Goal: Task Accomplishment & Management: Use online tool/utility

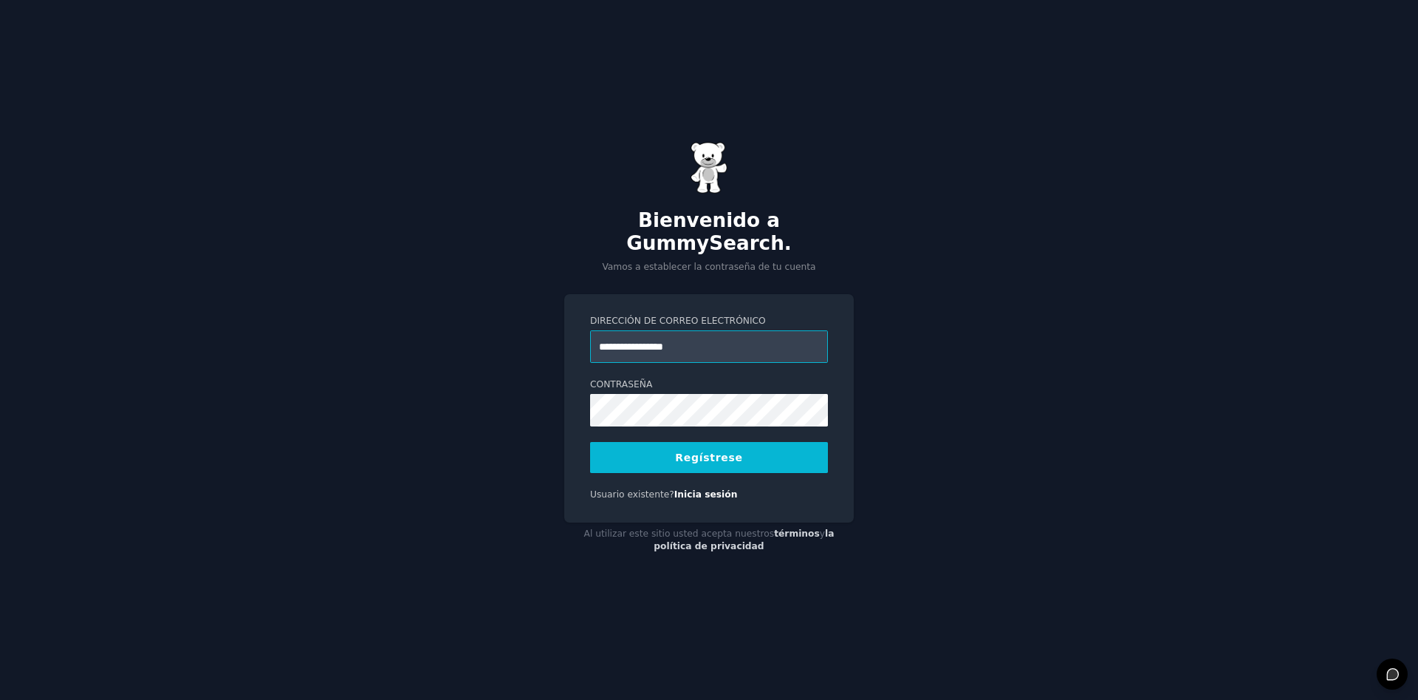
type input "**********"
click at [709, 442] on button "Regístrese" at bounding box center [709, 457] width 238 height 31
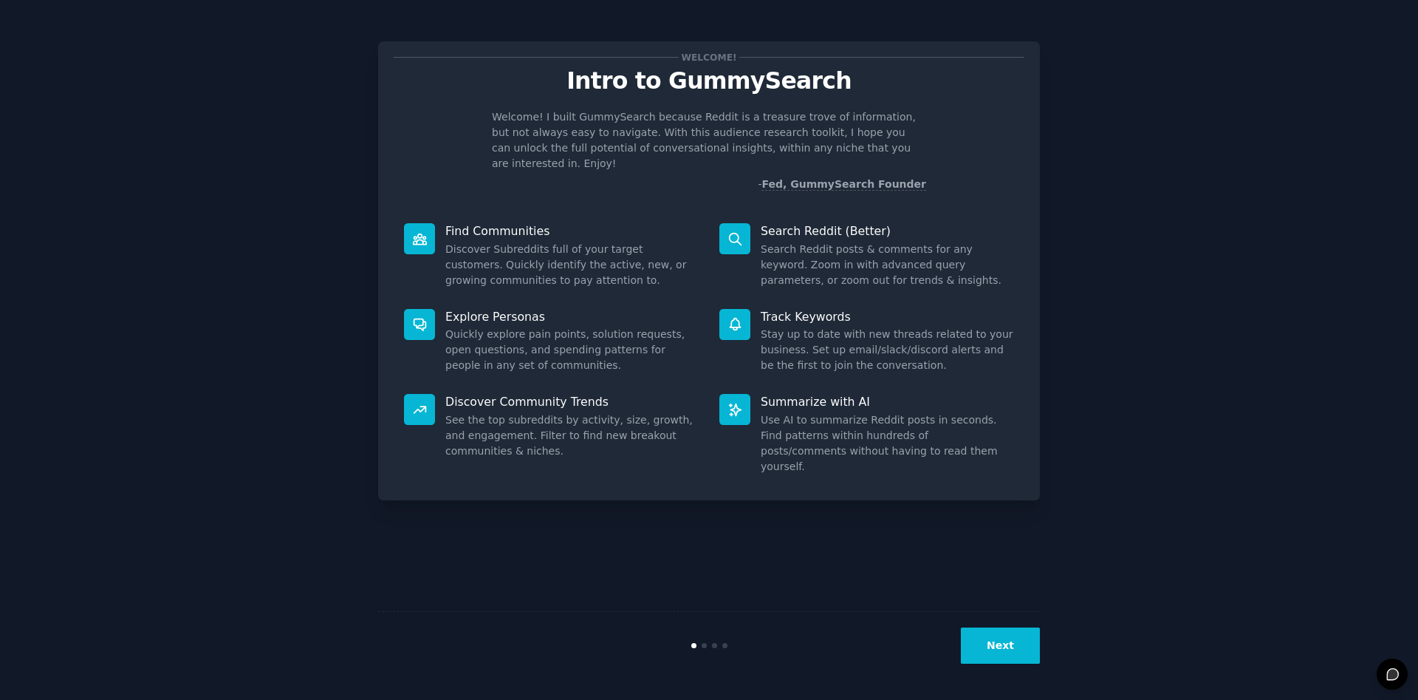
click at [1013, 643] on button "Next" at bounding box center [1000, 645] width 79 height 36
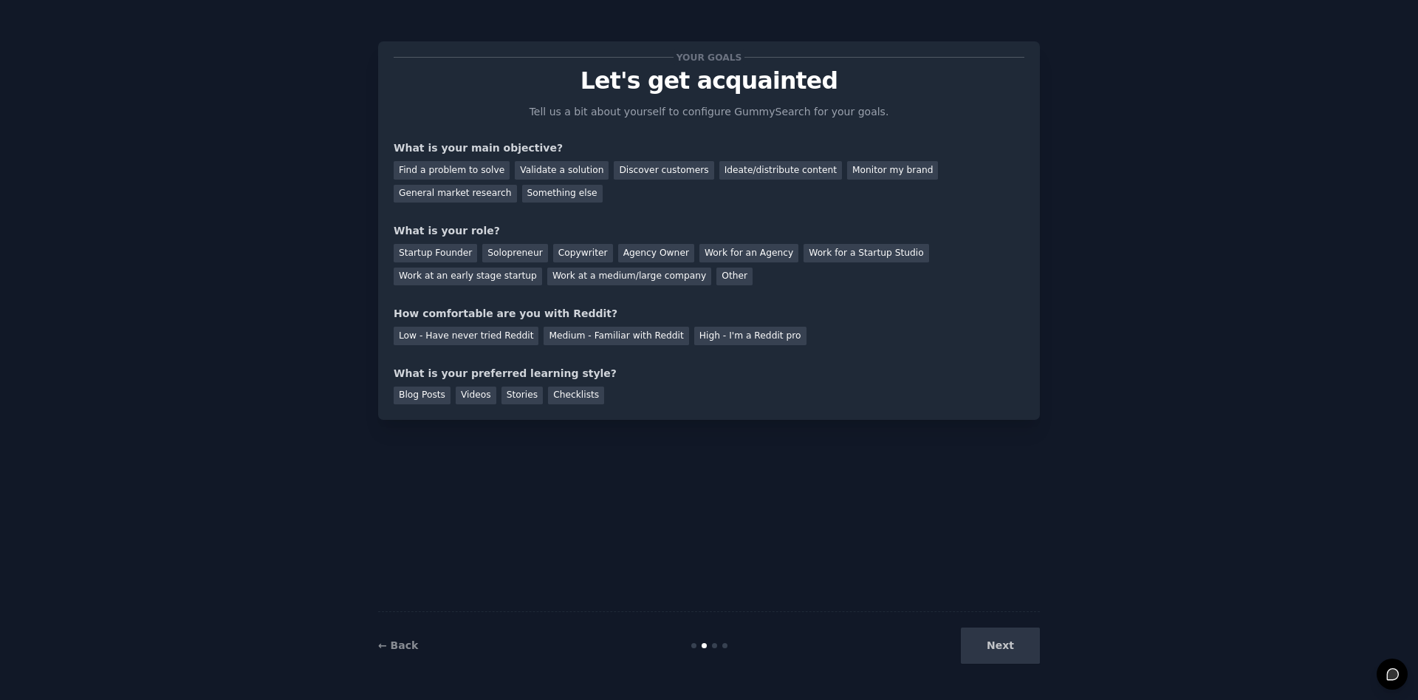
click at [1005, 642] on div "Next" at bounding box center [929, 645] width 221 height 36
click at [1007, 646] on div "Next" at bounding box center [929, 645] width 221 height 36
drag, startPoint x: 545, startPoint y: 146, endPoint x: 421, endPoint y: 153, distance: 124.3
click at [421, 153] on div "What is your main objective?" at bounding box center [709, 148] width 631 height 16
drag, startPoint x: 483, startPoint y: 194, endPoint x: 390, endPoint y: 148, distance: 103.4
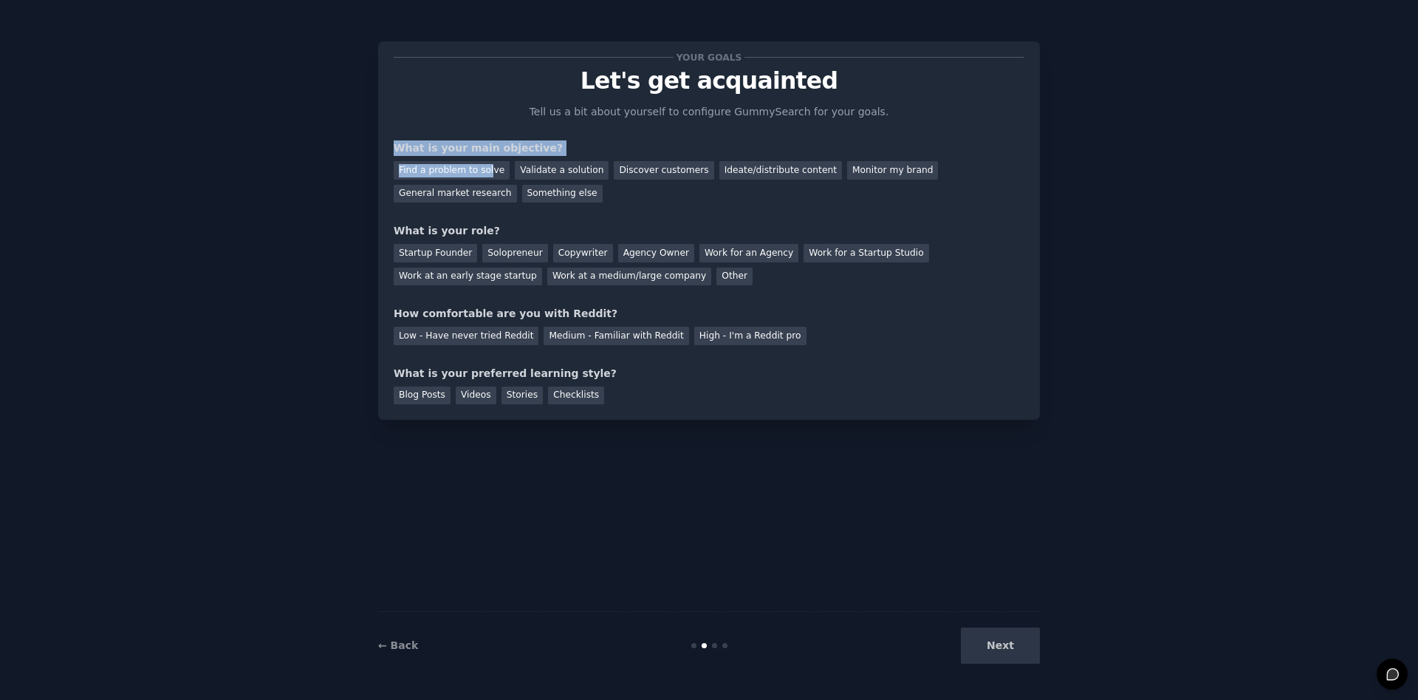
click at [390, 148] on div "Your goals Let's get acquainted Tell us a bit about yourself to configure Gummy…" at bounding box center [709, 230] width 662 height 378
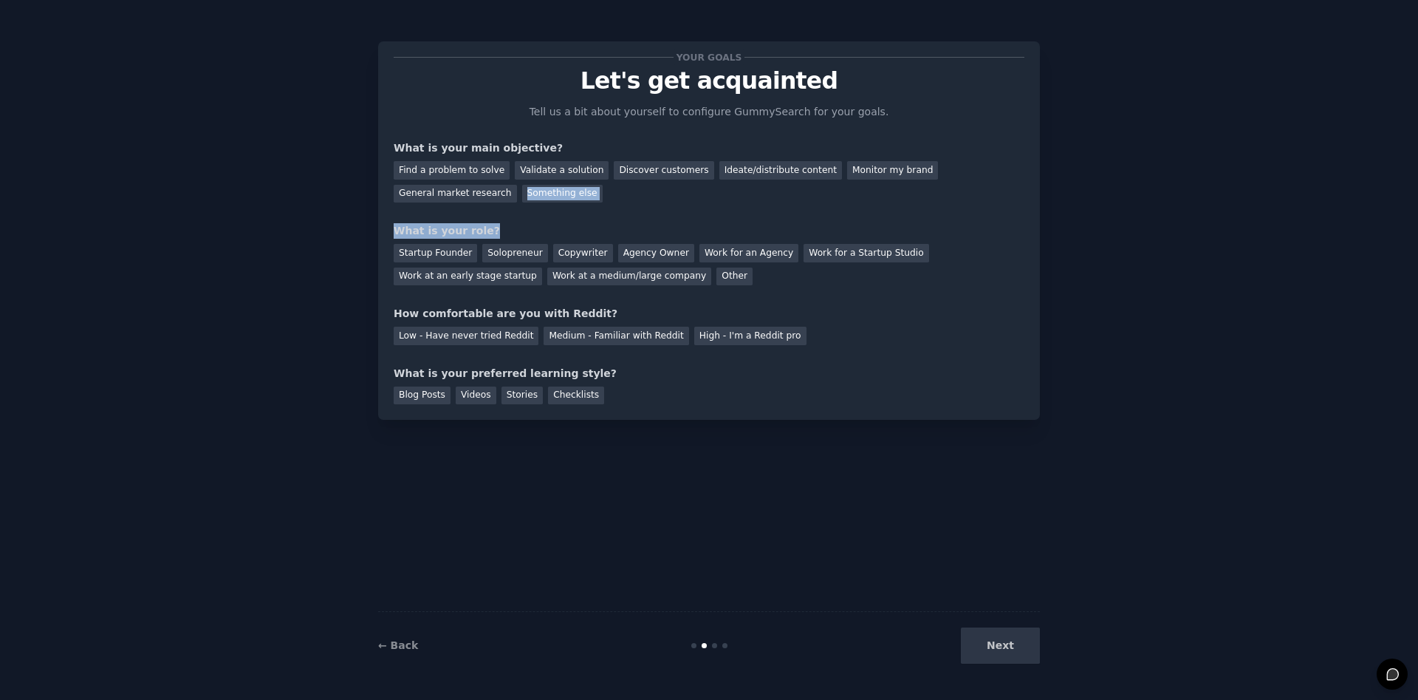
drag, startPoint x: 1010, startPoint y: 210, endPoint x: 800, endPoint y: 235, distance: 211.3
click at [800, 235] on div "Your goals Let's get acquainted Tell us a bit about yourself to configure Gummy…" at bounding box center [709, 230] width 631 height 347
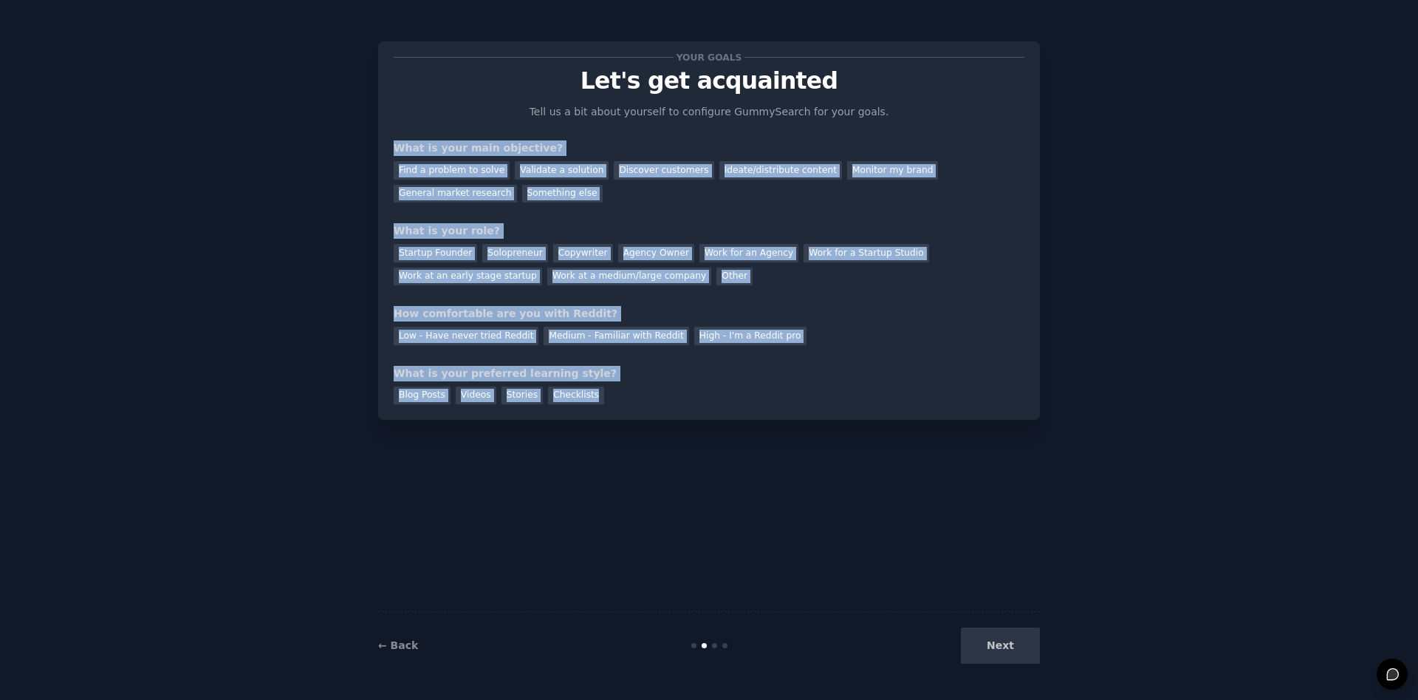
copy div "What is your main objective? Find a problem to solve Validate a solution Discov…"
drag, startPoint x: 861, startPoint y: 398, endPoint x: 395, endPoint y: 137, distance: 534.5
click at [395, 137] on div "Your goals Let's get acquainted Tell us a bit about yourself to configure Gummy…" at bounding box center [709, 230] width 631 height 347
click at [623, 203] on div "Your goals Let's get acquainted Tell us a bit about yourself to configure Gummy…" at bounding box center [709, 230] width 631 height 347
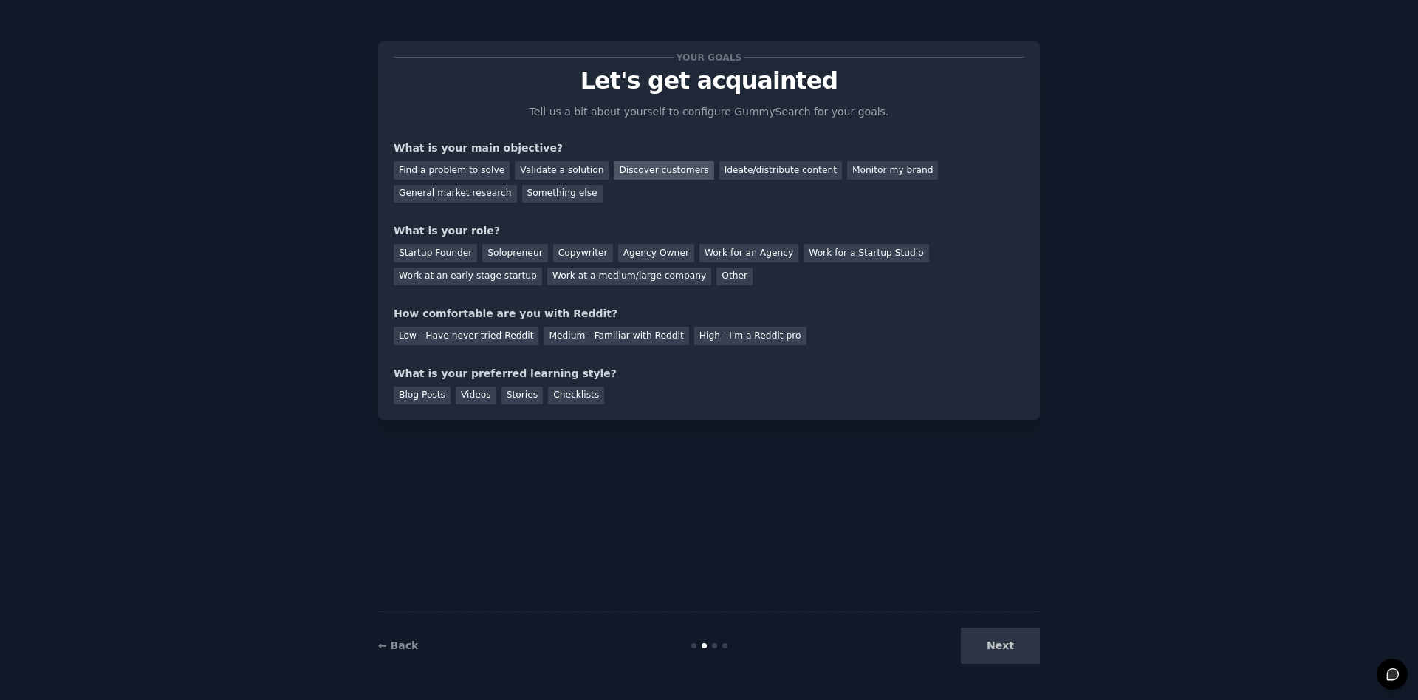
click at [633, 168] on div "Discover customers" at bounding box center [664, 170] width 100 height 18
click at [505, 254] on div "Solopreneur" at bounding box center [514, 253] width 65 height 18
click at [479, 330] on div "Low - Have never tried Reddit" at bounding box center [466, 336] width 145 height 18
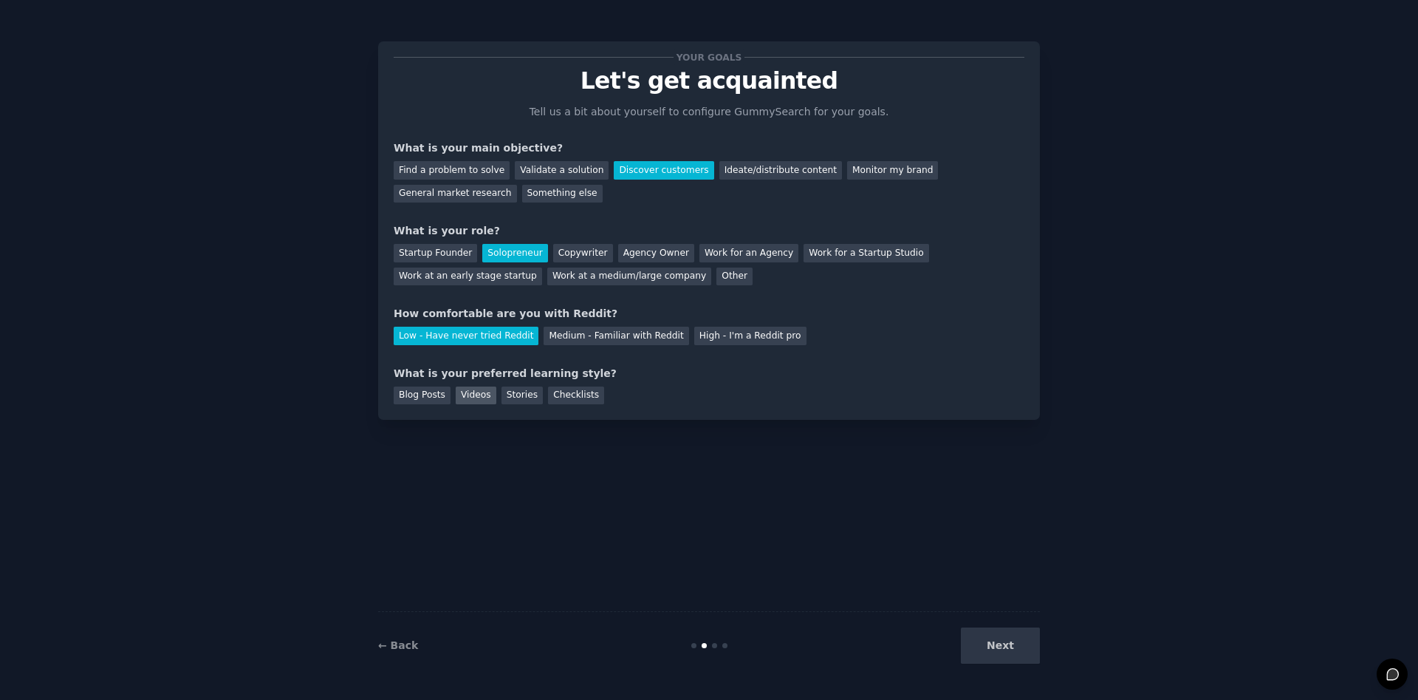
click at [461, 394] on div "Videos" at bounding box center [476, 395] width 41 height 18
click at [994, 642] on button "Next" at bounding box center [1000, 645] width 79 height 36
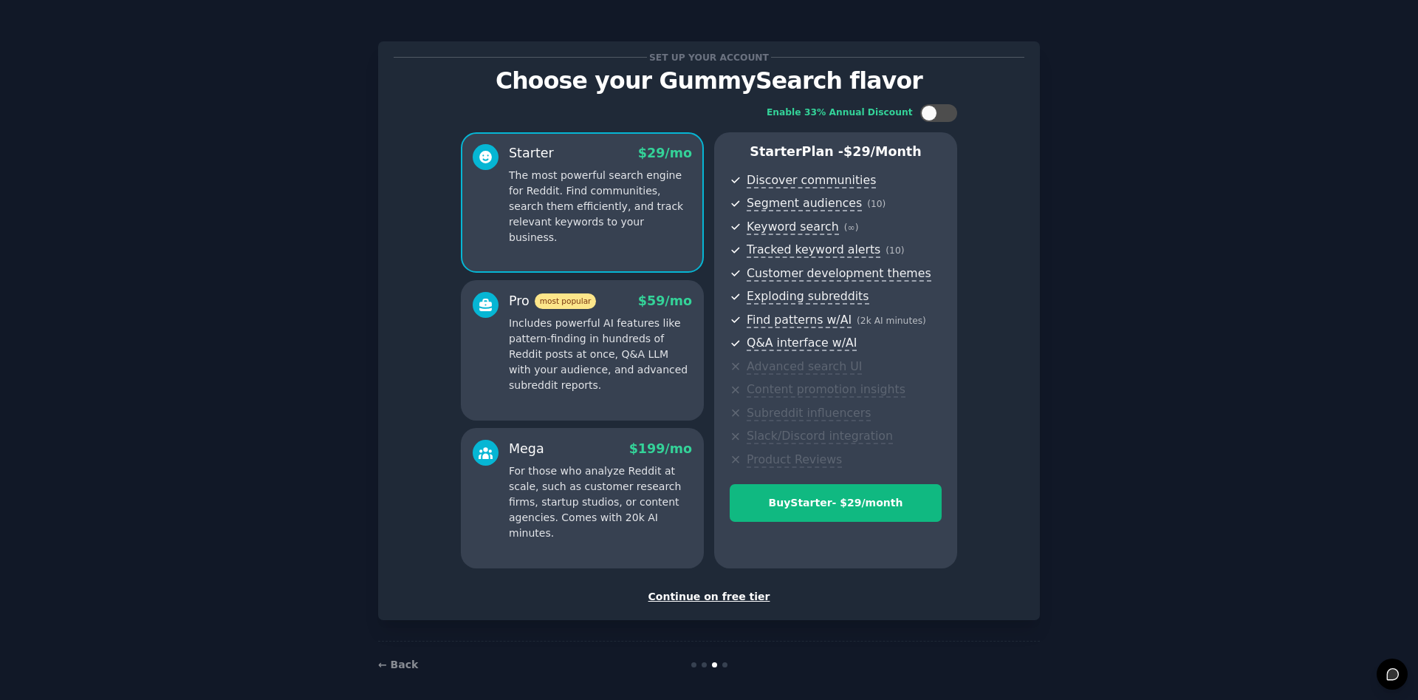
click at [731, 593] on div "Continue on free tier" at bounding box center [709, 597] width 631 height 16
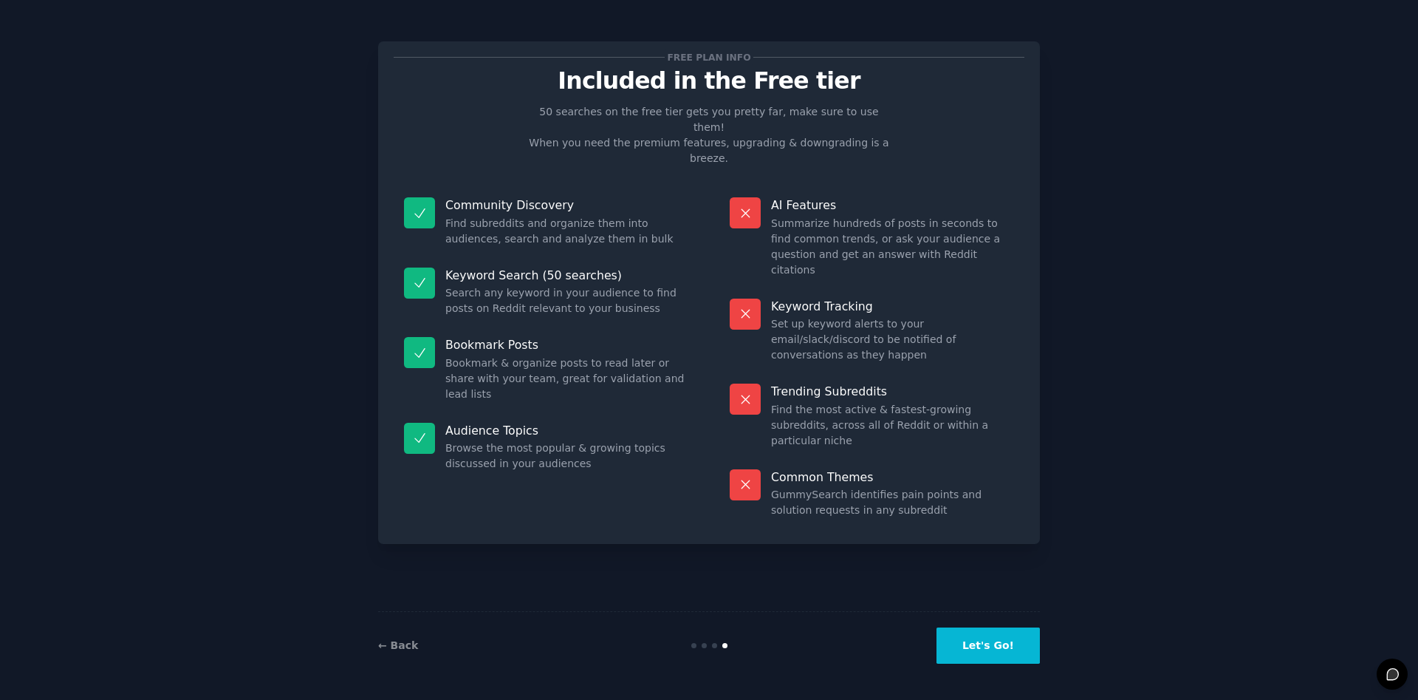
click at [997, 643] on button "Let's Go!" at bounding box center [988, 645] width 103 height 36
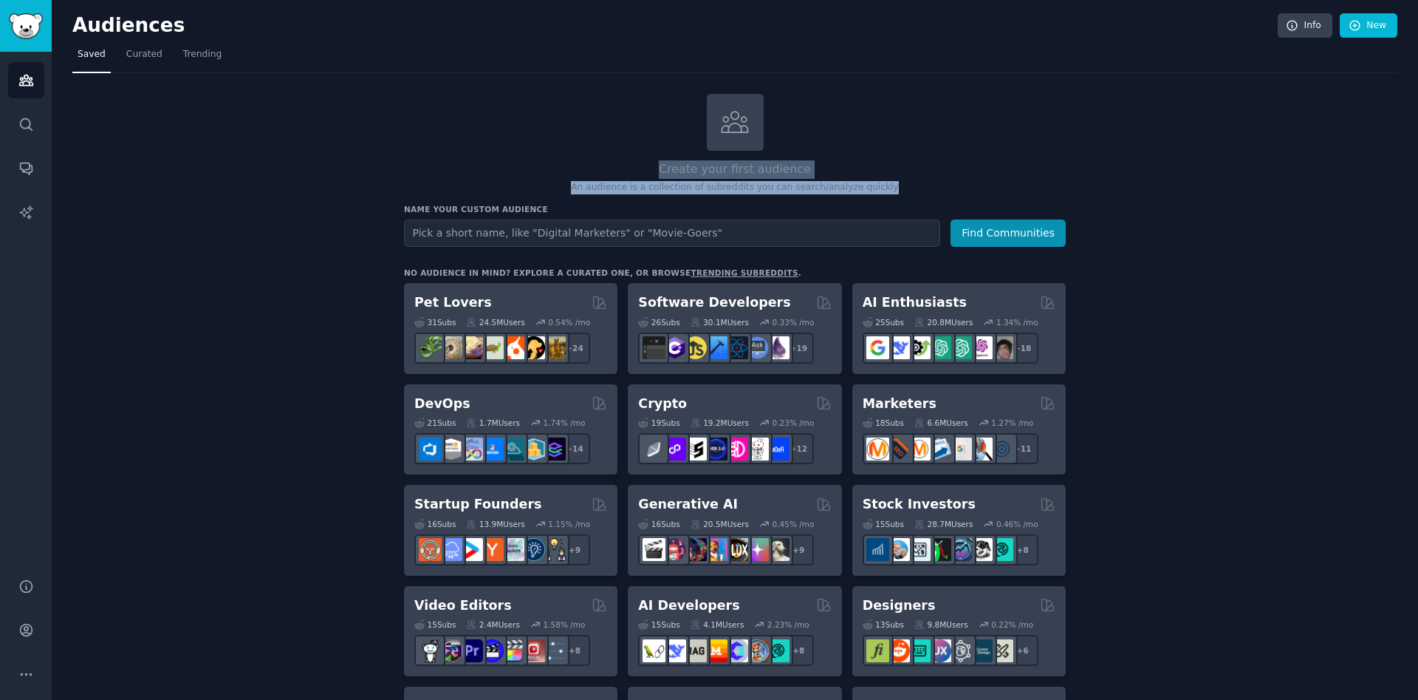
drag, startPoint x: 882, startPoint y: 185, endPoint x: 643, endPoint y: 169, distance: 239.1
click at [643, 169] on div "Create your first audience An audience is a collection of subreddits you can se…" at bounding box center [735, 144] width 662 height 100
copy div "Create your first audience An audience is a collection of subreddits you can se…"
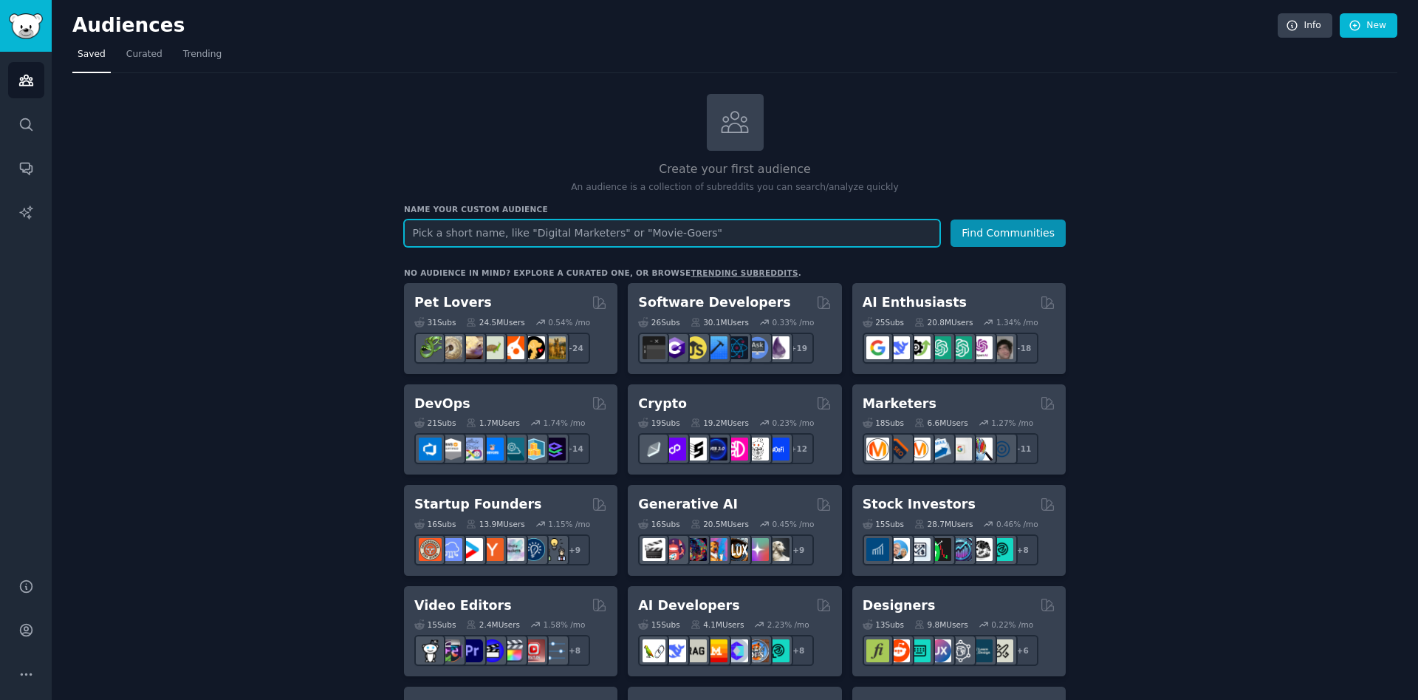
drag, startPoint x: 688, startPoint y: 233, endPoint x: 590, endPoint y: 233, distance: 99.0
click at [590, 233] on input "text" at bounding box center [672, 232] width 536 height 27
paste input "medical forense"
type input "medical forense"
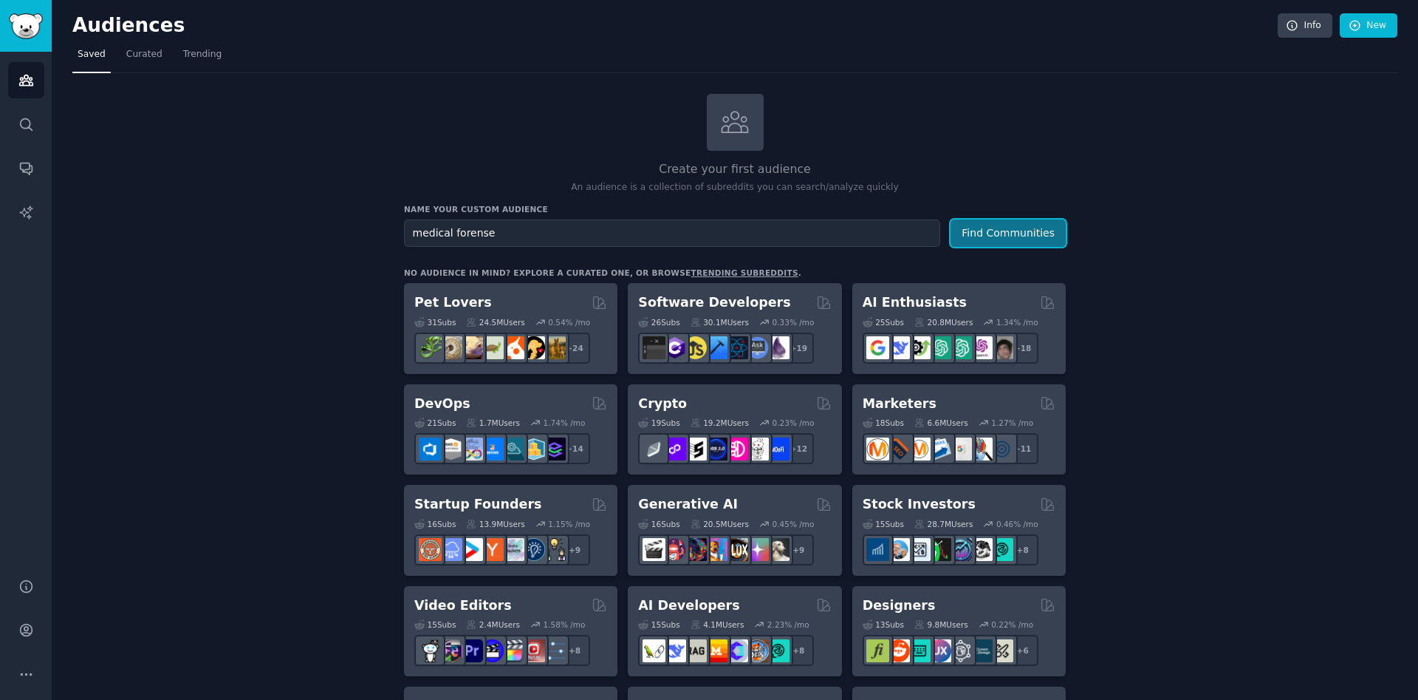
click at [1011, 232] on button "Find Communities" at bounding box center [1008, 232] width 115 height 27
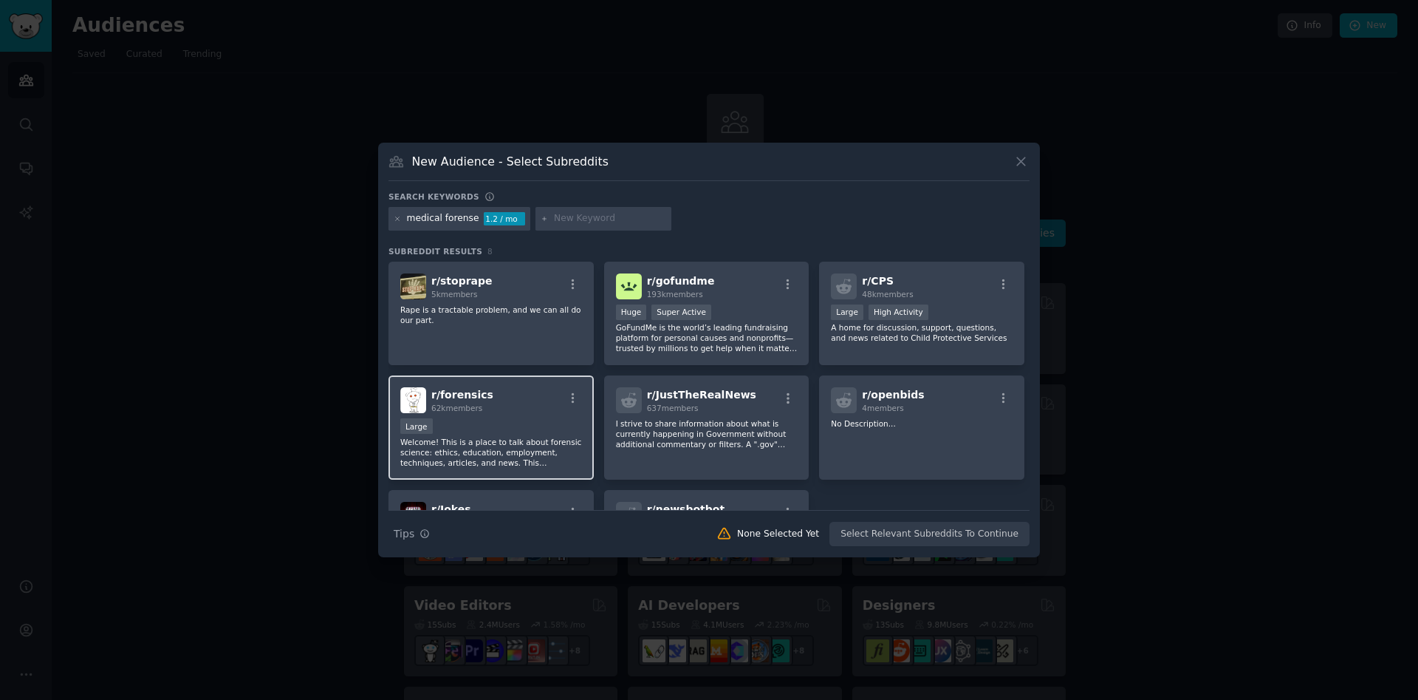
click at [526, 449] on p "Welcome! This is a place to talk about forensic science: ethics, education, emp…" at bounding box center [491, 452] width 182 height 31
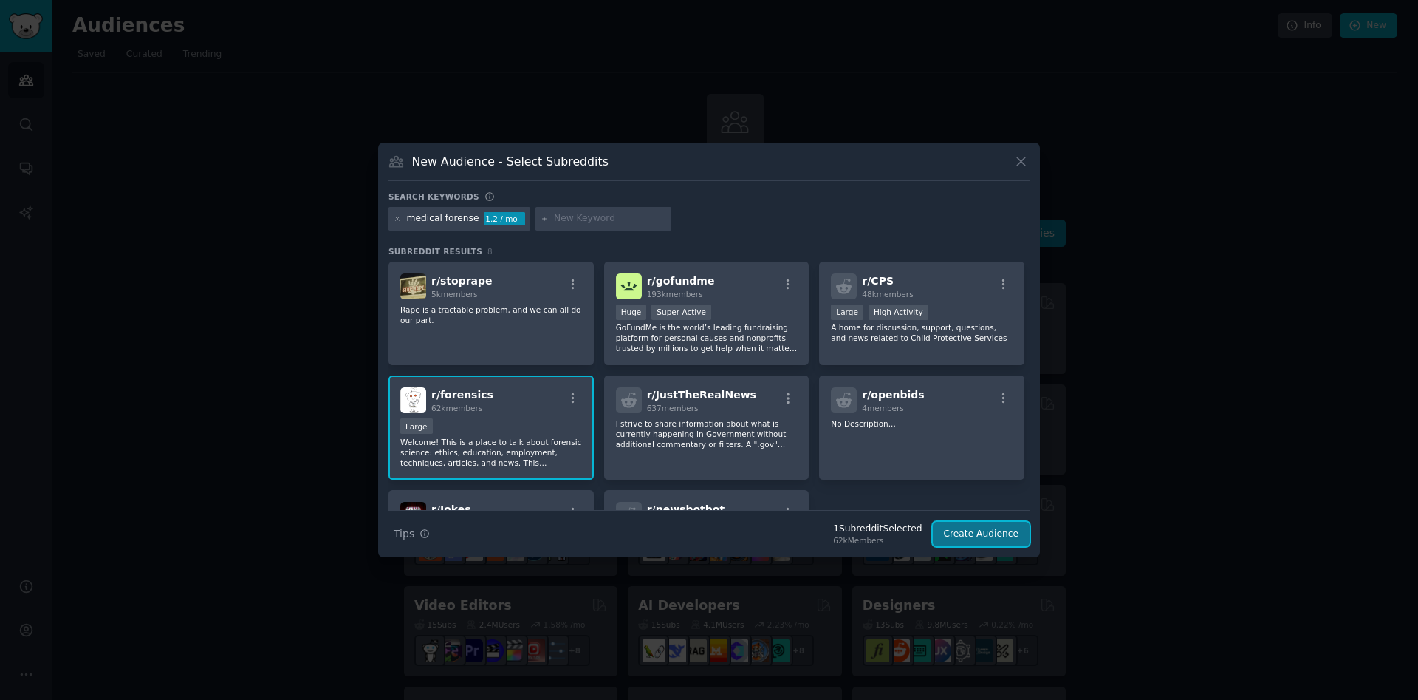
click at [974, 535] on button "Create Audience" at bounding box center [982, 534] width 98 height 25
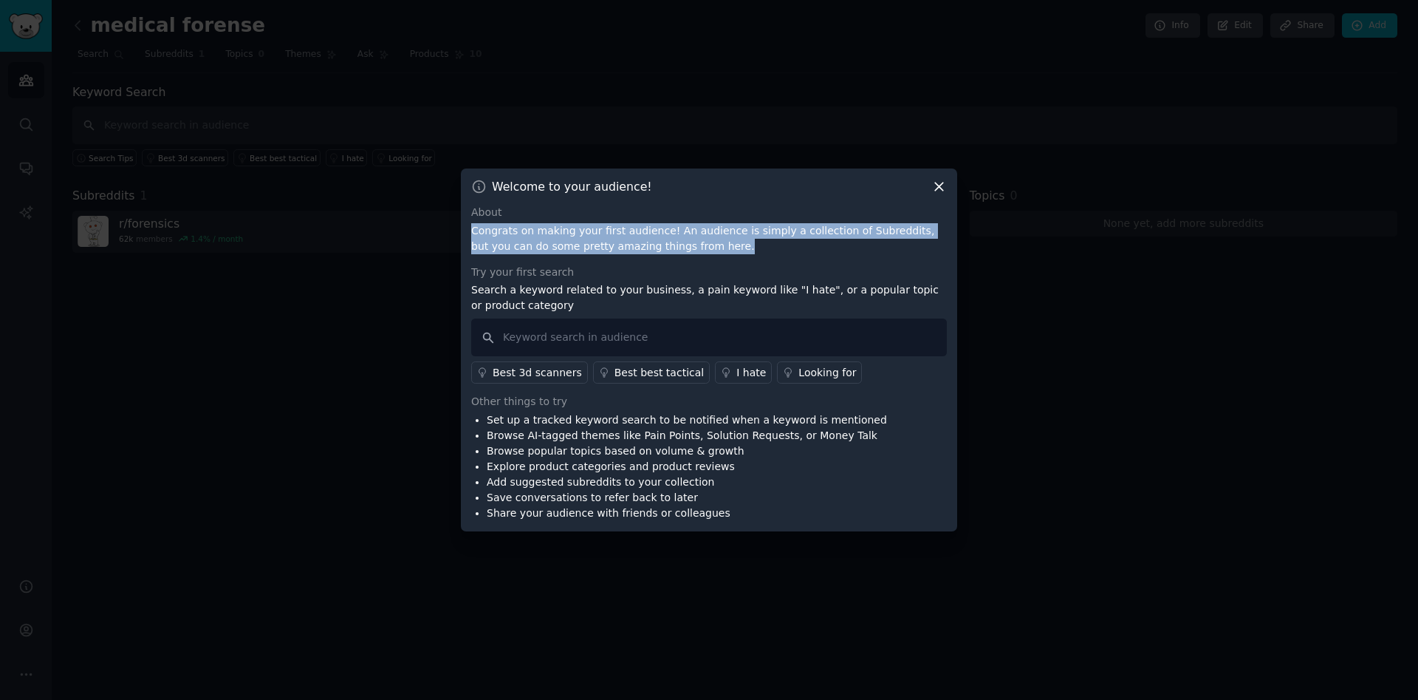
drag, startPoint x: 686, startPoint y: 250, endPoint x: 468, endPoint y: 236, distance: 218.4
click at [468, 236] on div "Welcome to your audience! About Congrats on making your first audience! An audi…" at bounding box center [709, 349] width 496 height 363
copy p "Congrats on making your first audience! An audience is simply a collection of S…"
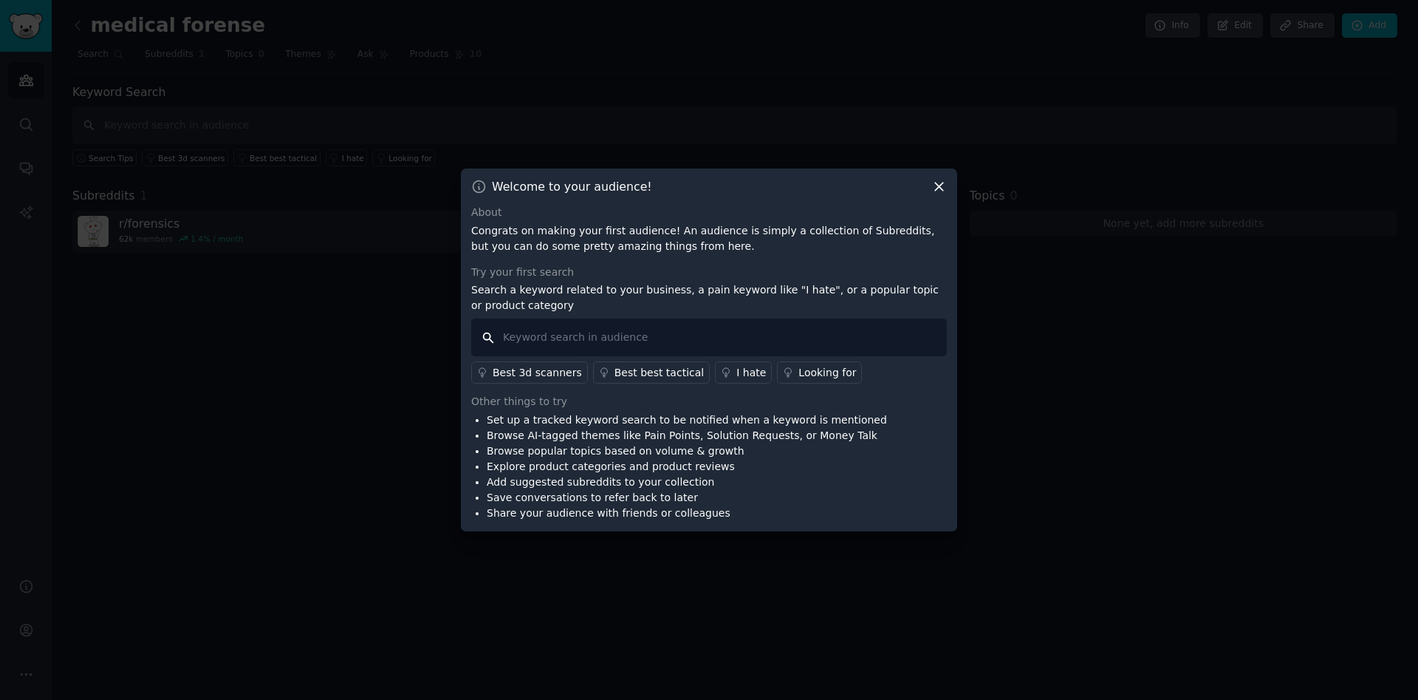
drag, startPoint x: 530, startPoint y: 318, endPoint x: 476, endPoint y: 297, distance: 58.0
click at [471, 318] on input "text" at bounding box center [709, 337] width 476 height 38
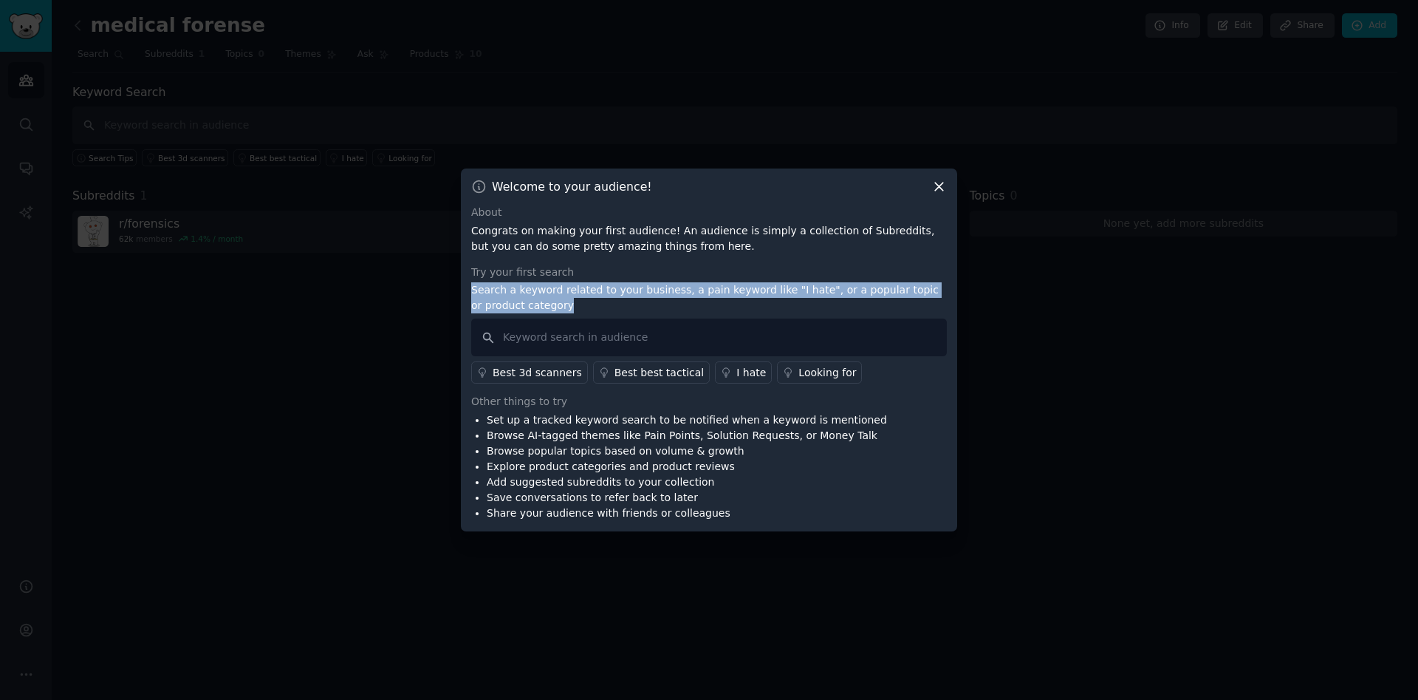
drag, startPoint x: 510, startPoint y: 306, endPoint x: 472, endPoint y: 287, distance: 42.0
click at [472, 287] on p "Search a keyword related to your business, a pain keyword like "I hate", or a p…" at bounding box center [709, 297] width 476 height 31
copy p "Search a keyword related to your business, a pain keyword like "I hate", or a p…"
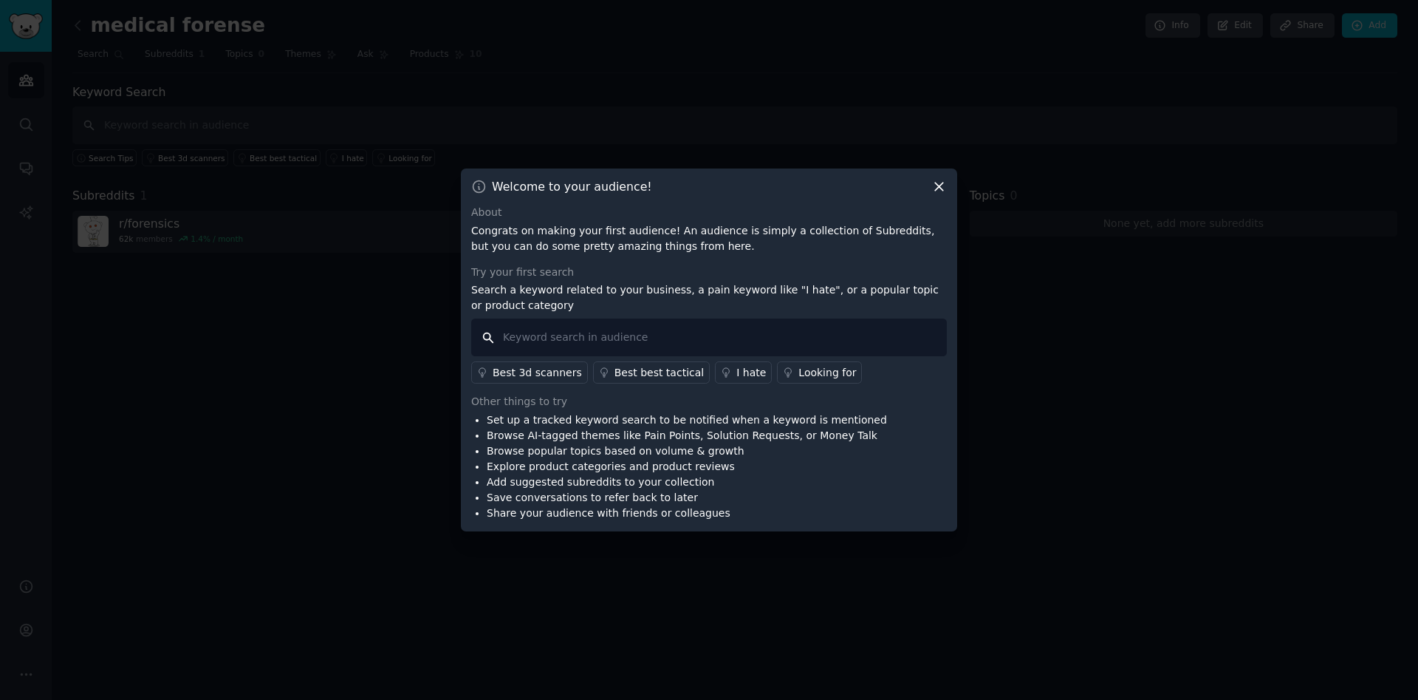
click at [523, 332] on input "text" at bounding box center [709, 337] width 476 height 38
paste input "illegal abortion"
type input "illegal abortion"
drag, startPoint x: 842, startPoint y: 369, endPoint x: 493, endPoint y: 370, distance: 348.7
click at [493, 370] on div "Best 3d scanners Best best tactical I hate Looking for" at bounding box center [709, 369] width 476 height 27
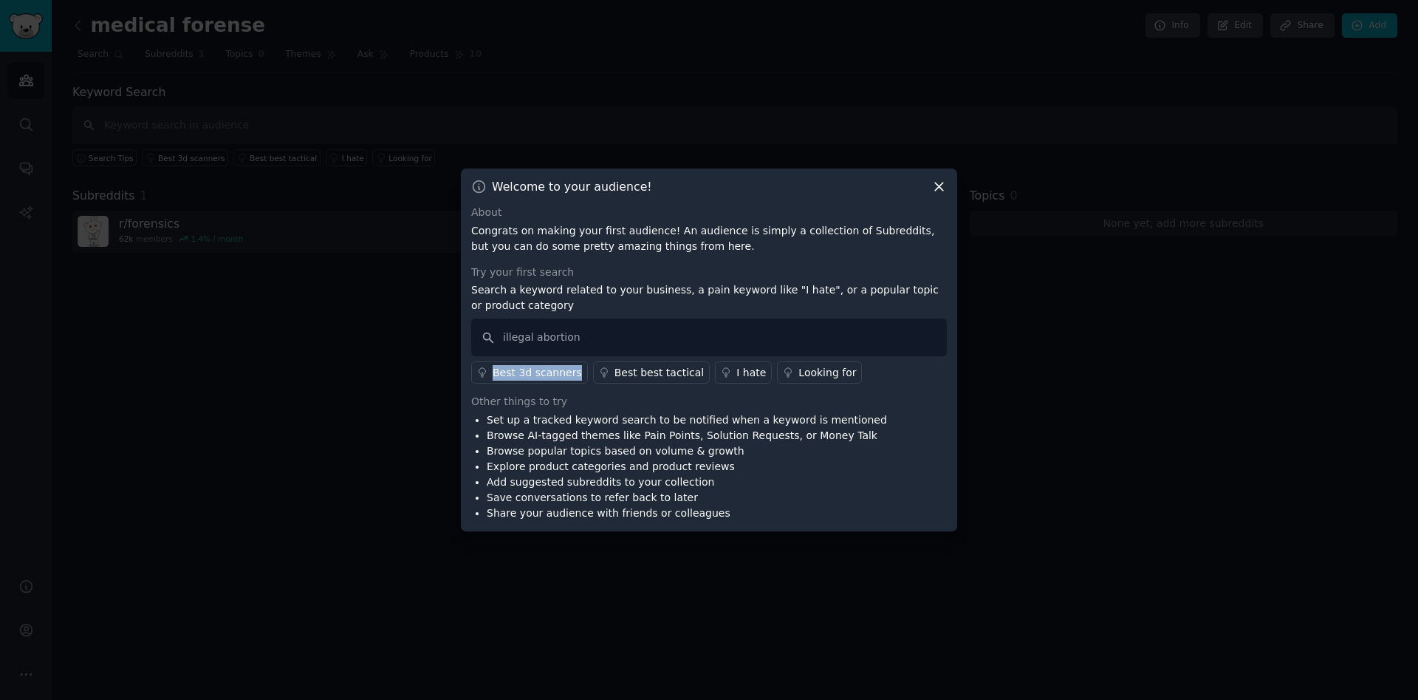
copy div "Best 3d scanners"
click at [859, 389] on div "About Congrats on making your first audience! An audience is simply a collectio…" at bounding box center [709, 363] width 476 height 316
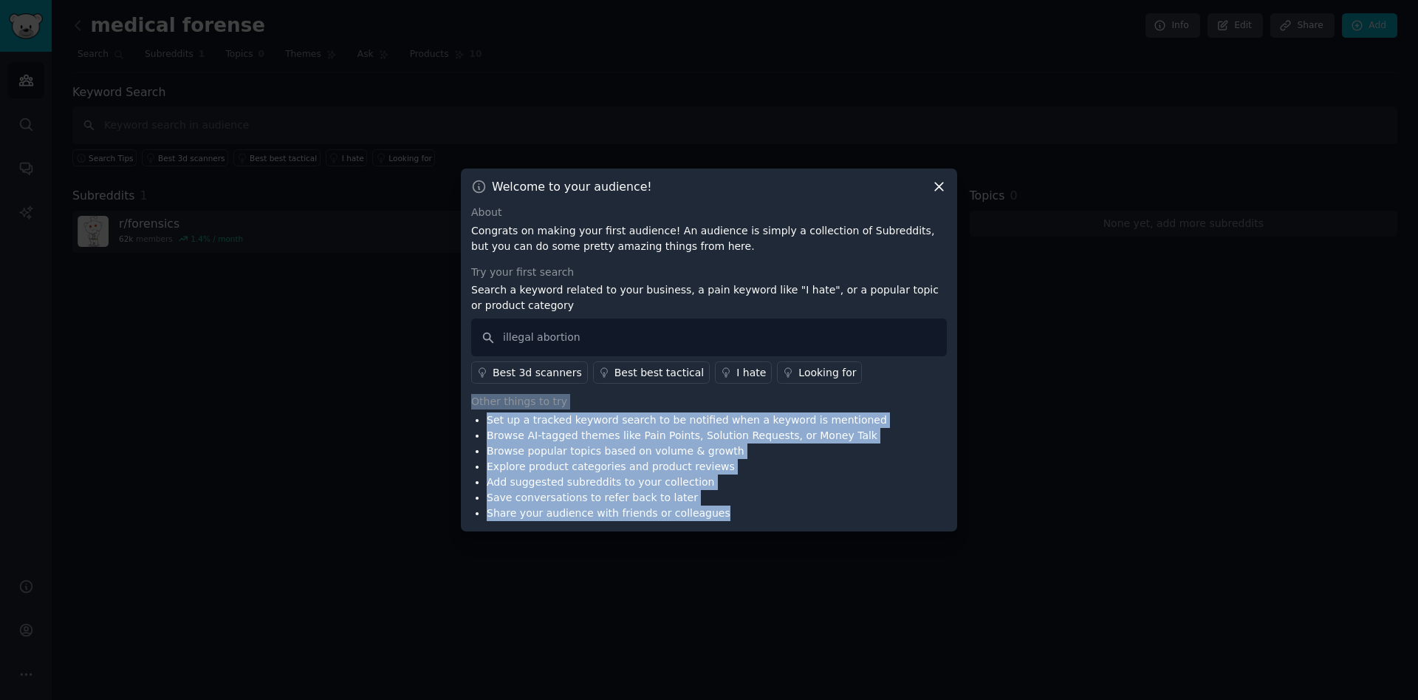
drag, startPoint x: 709, startPoint y: 520, endPoint x: 469, endPoint y: 404, distance: 266.6
click at [469, 404] on div "Welcome to your audience! About Congrats on making your first audience! An audi…" at bounding box center [709, 349] width 496 height 363
copy div "Other things to try Set up a tracked keyword search to be notified when a keywo…"
click at [810, 473] on li "Explore product categories and product reviews" at bounding box center [687, 467] width 400 height 16
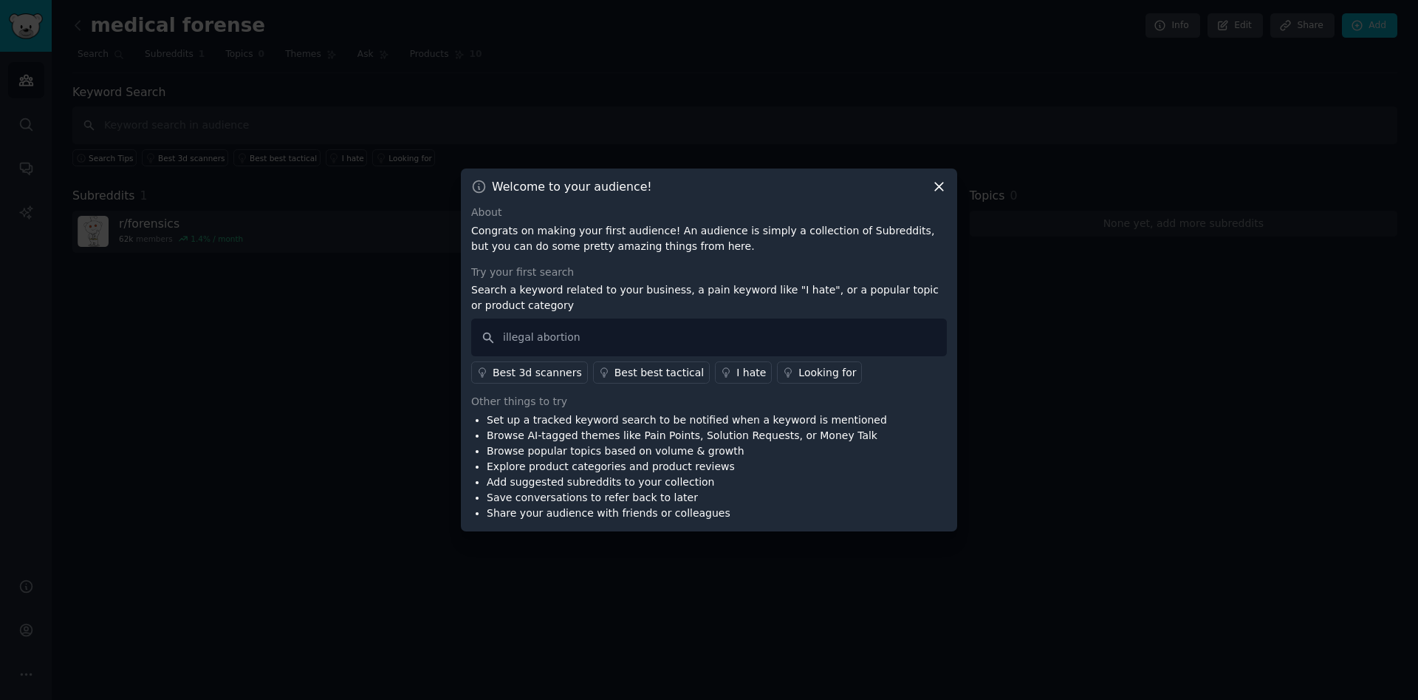
click at [799, 369] on div "Looking for" at bounding box center [828, 373] width 58 height 16
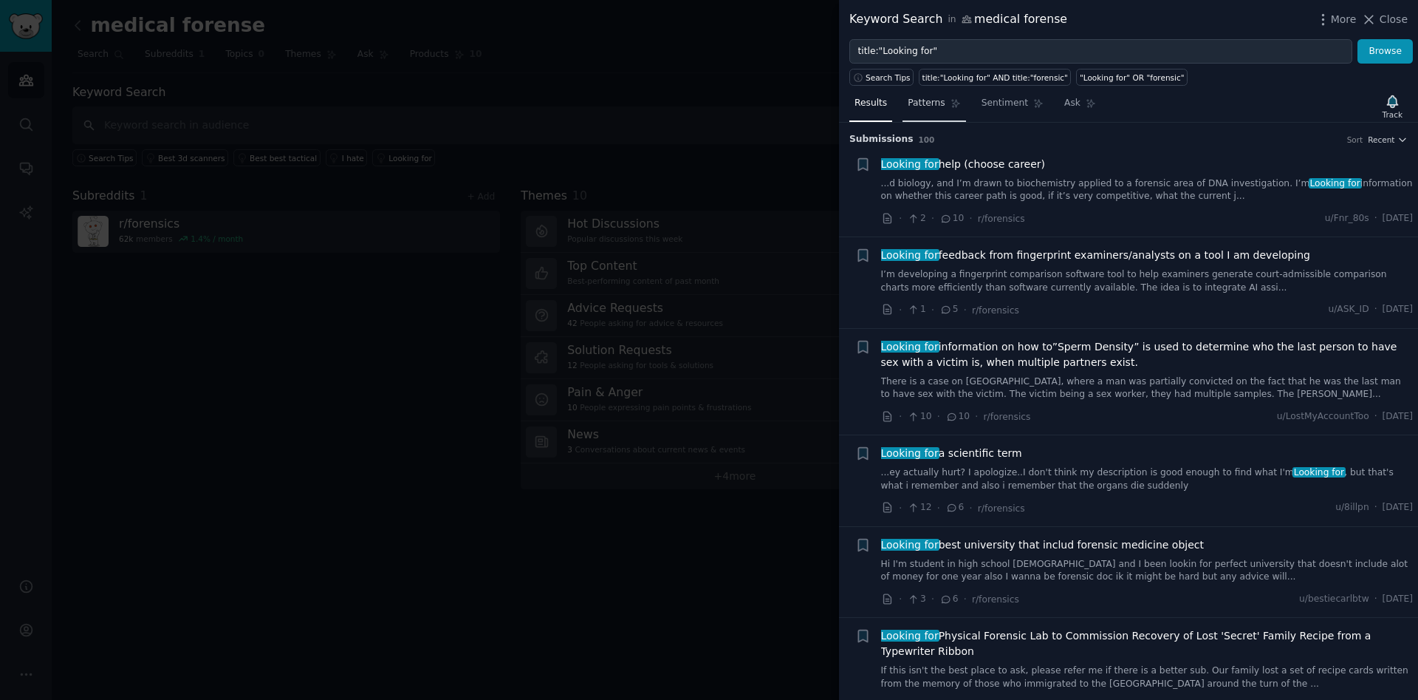
click at [917, 102] on span "Patterns" at bounding box center [926, 103] width 37 height 13
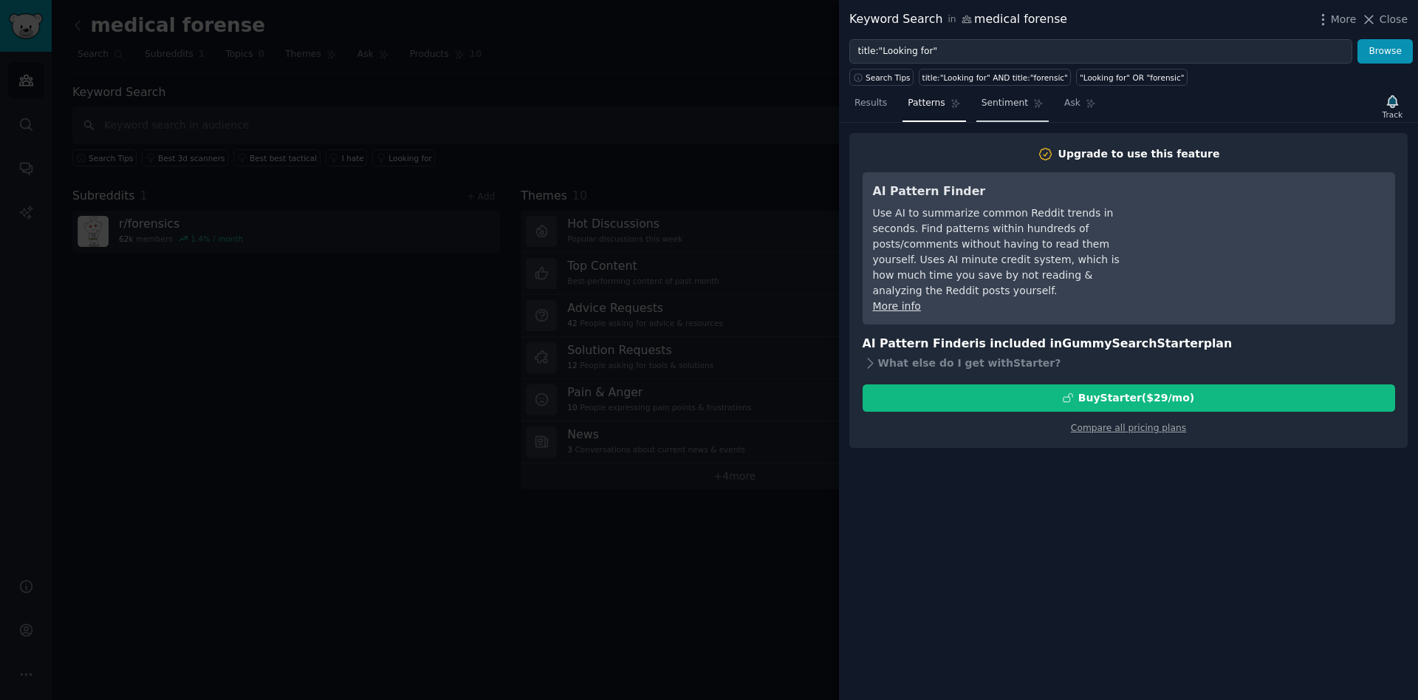
click at [992, 98] on span "Sentiment" at bounding box center [1005, 103] width 47 height 13
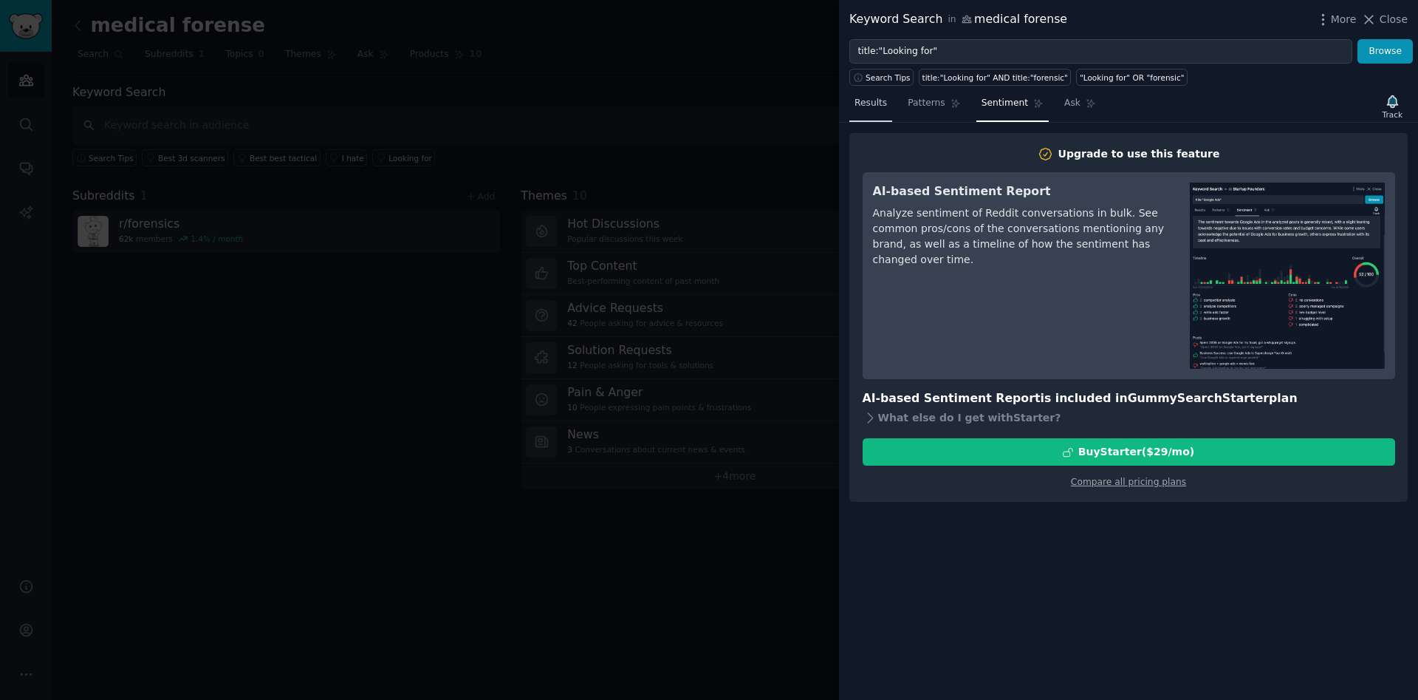
click at [871, 101] on span "Results" at bounding box center [871, 103] width 33 height 13
